Goal: Communication & Community: Answer question/provide support

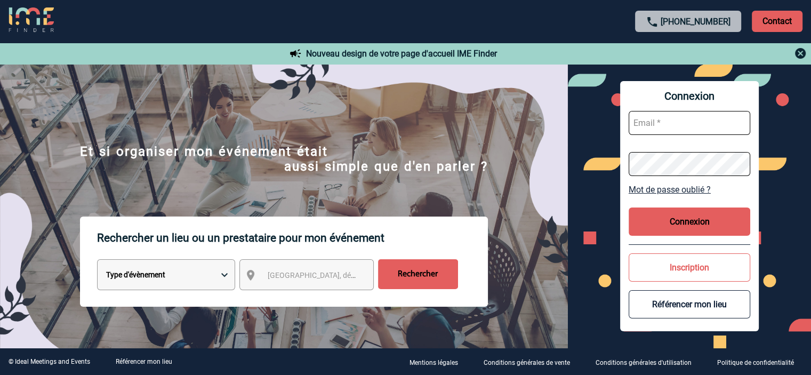
click at [671, 124] on input "text" at bounding box center [690, 123] width 122 height 24
paste input "stephanie.bockler@vinci-airports.com"
type input "stephanie.bockler@vinci-airports.com"
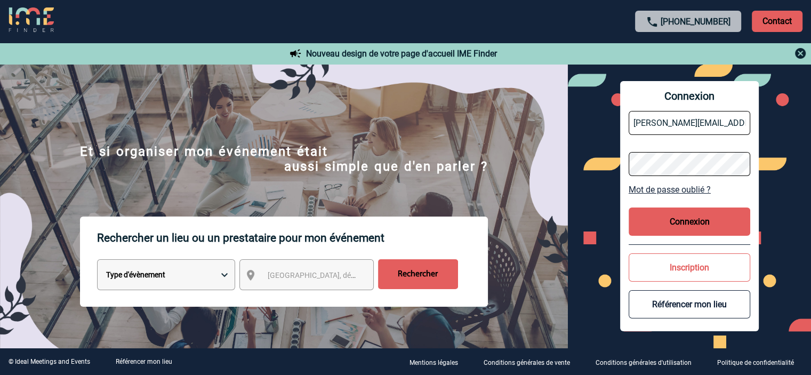
click at [717, 228] on button "Connexion" at bounding box center [690, 221] width 122 height 28
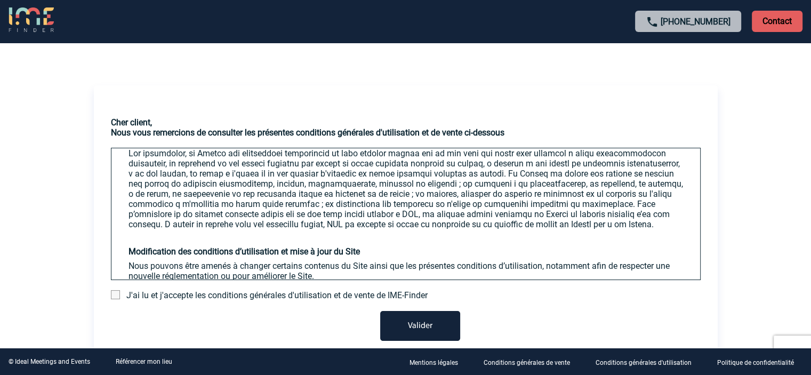
scroll to position [2130, 0]
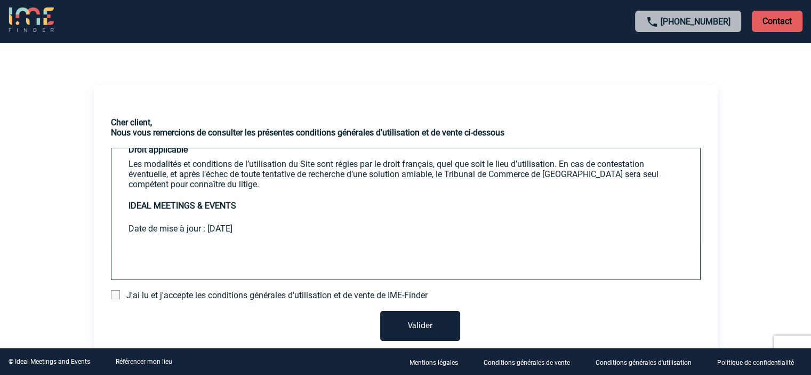
click at [115, 293] on span at bounding box center [115, 294] width 9 height 9
click at [0, 0] on input "checkbox" at bounding box center [0, 0] width 0 height 0
click at [421, 319] on button "Valider" at bounding box center [420, 326] width 80 height 30
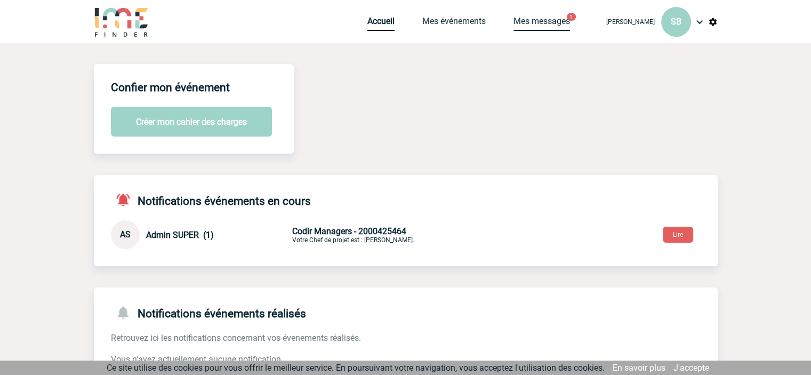
click at [548, 19] on link "Mes messages" at bounding box center [541, 23] width 57 height 15
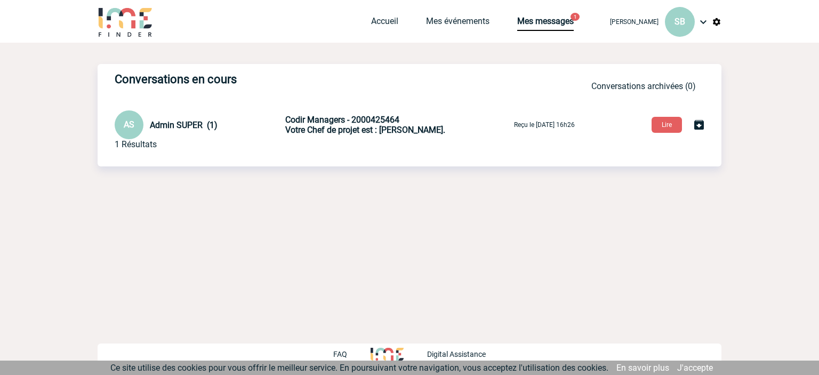
click at [388, 134] on span "Votre Chef de projet est : [PERSON_NAME]." at bounding box center [365, 130] width 160 height 10
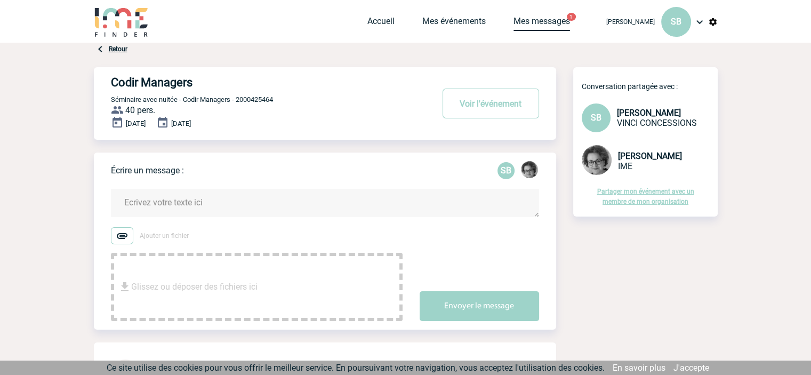
click at [530, 25] on link "Mes messages" at bounding box center [541, 23] width 57 height 15
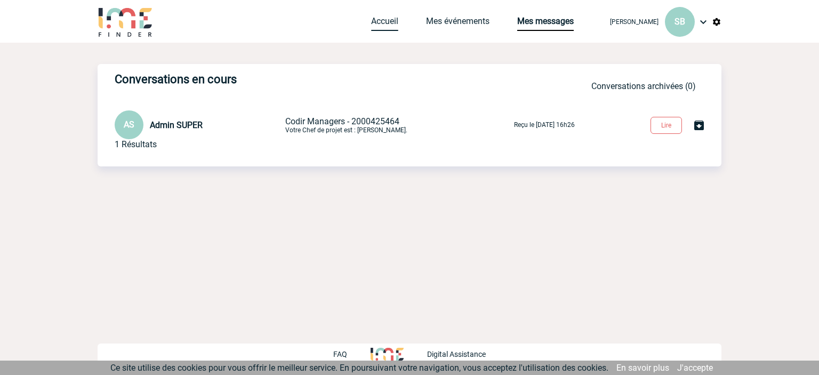
click at [377, 24] on link "Accueil" at bounding box center [384, 23] width 27 height 15
